Goal: Transaction & Acquisition: Purchase product/service

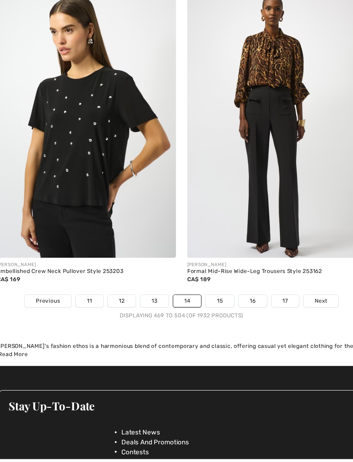
scroll to position [5434, 0]
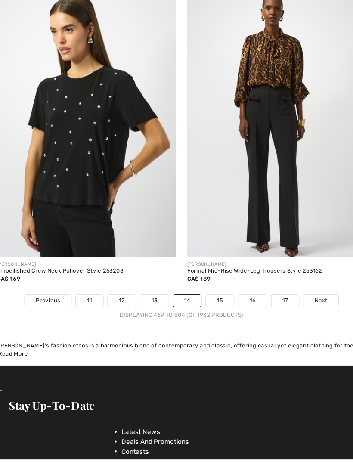
click at [300, 296] on div "Displaying 469 to 504 (of 1932 products)" at bounding box center [176, 300] width 353 height 8
click at [300, 282] on span "Next" at bounding box center [306, 286] width 12 height 8
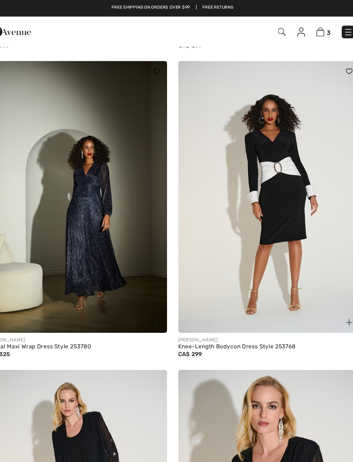
scroll to position [4127, 0]
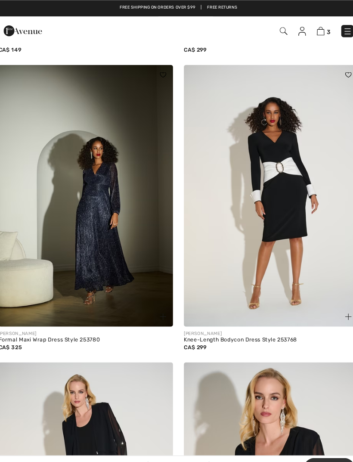
click at [273, 188] on img at bounding box center [265, 186] width 166 height 249
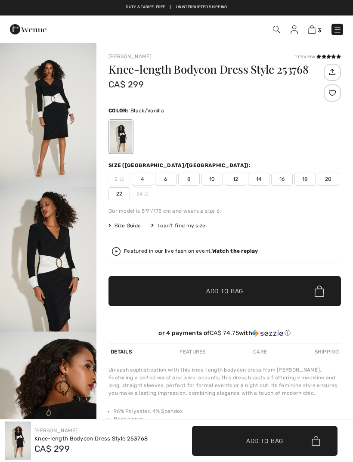
checkbox input "true"
click at [289, 179] on span "16" at bounding box center [282, 179] width 22 height 13
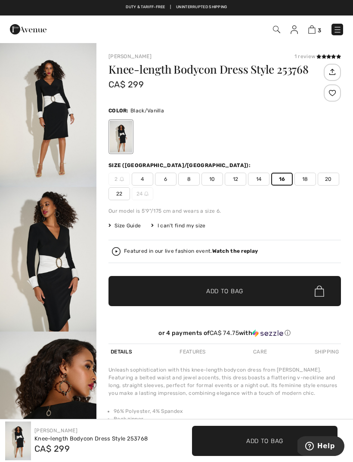
click at [271, 180] on span "16" at bounding box center [282, 179] width 22 height 13
click at [263, 179] on span "14" at bounding box center [259, 179] width 22 height 13
click at [282, 296] on span "✔ Added to Bag Add to Bag" at bounding box center [225, 291] width 233 height 30
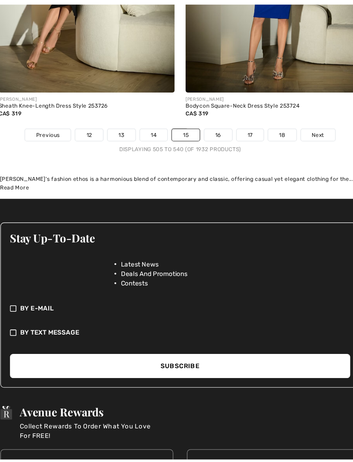
scroll to position [5643, 0]
click at [306, 124] on span "Next" at bounding box center [307, 128] width 12 height 8
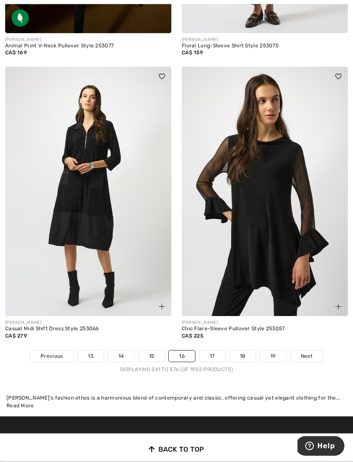
scroll to position [5350, 0]
click at [307, 355] on link "Next" at bounding box center [307, 355] width 32 height 11
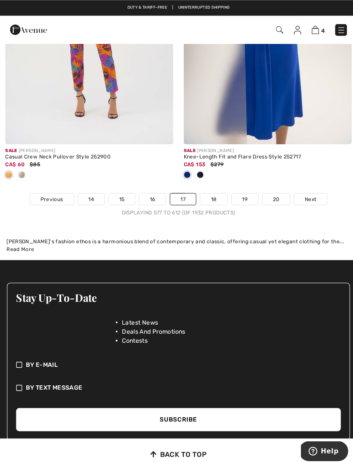
scroll to position [5527, 0]
click at [307, 194] on span "Next" at bounding box center [307, 197] width 12 height 8
